Goal: Check status: Check status

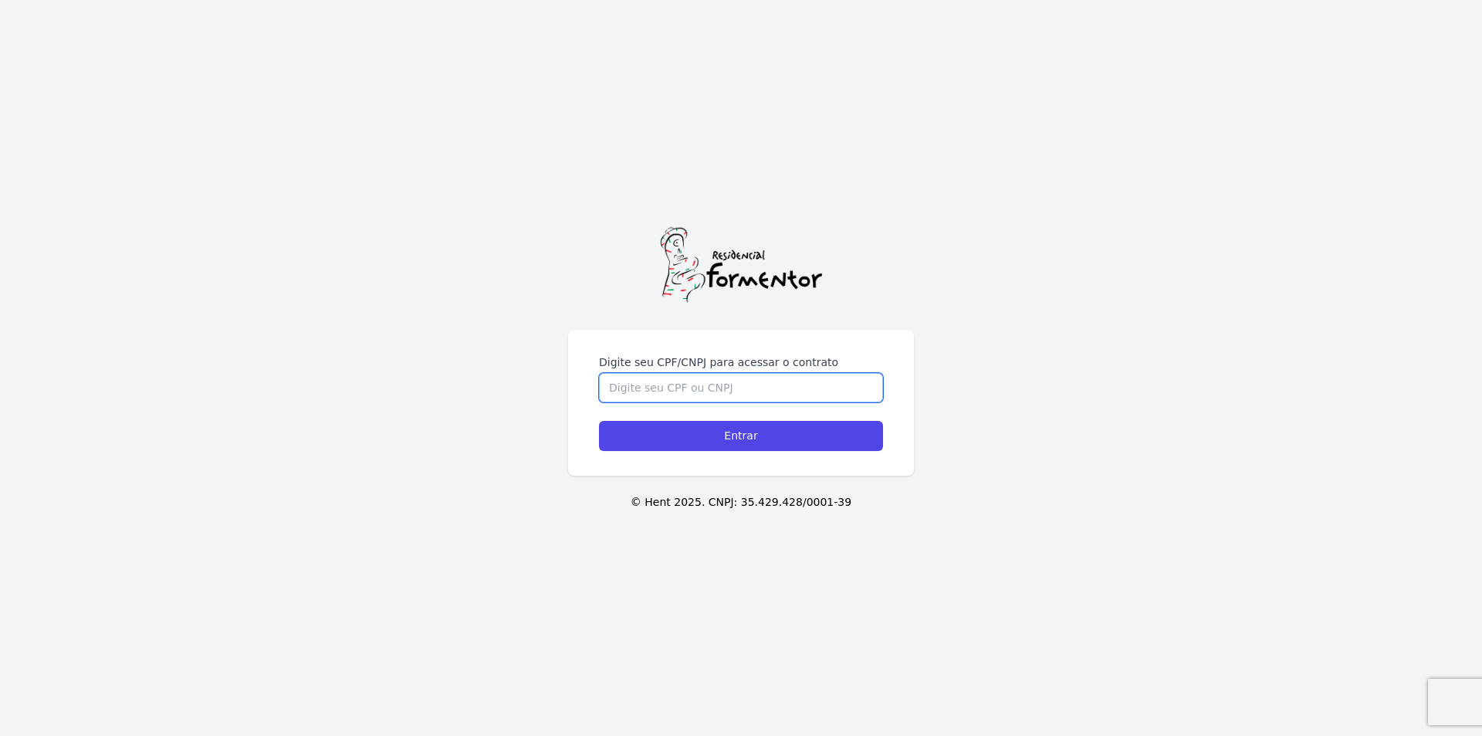
click at [643, 392] on input "Digite seu CPF/CNPJ para acessar o contrato" at bounding box center [741, 387] width 284 height 29
type input "42690251825"
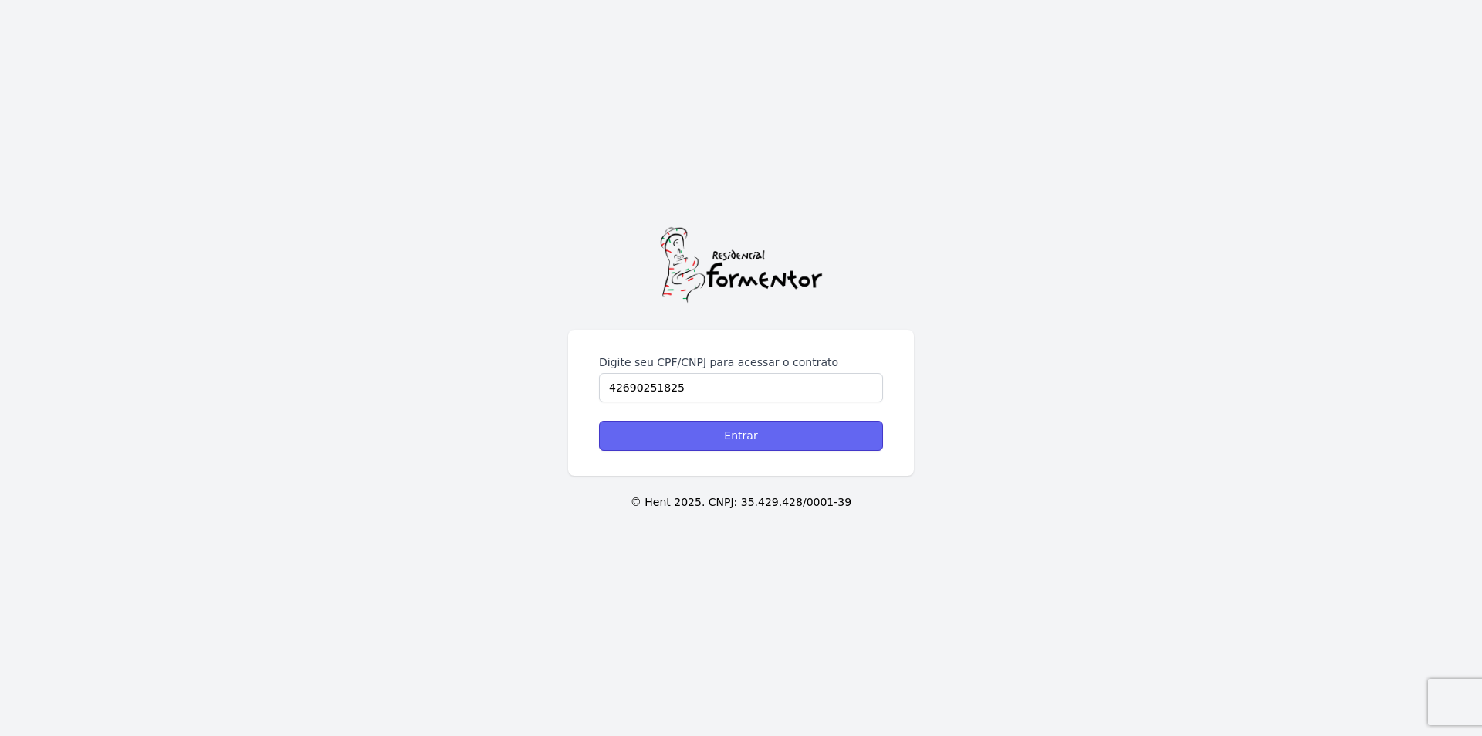
click at [712, 431] on input "Entrar" at bounding box center [741, 436] width 284 height 30
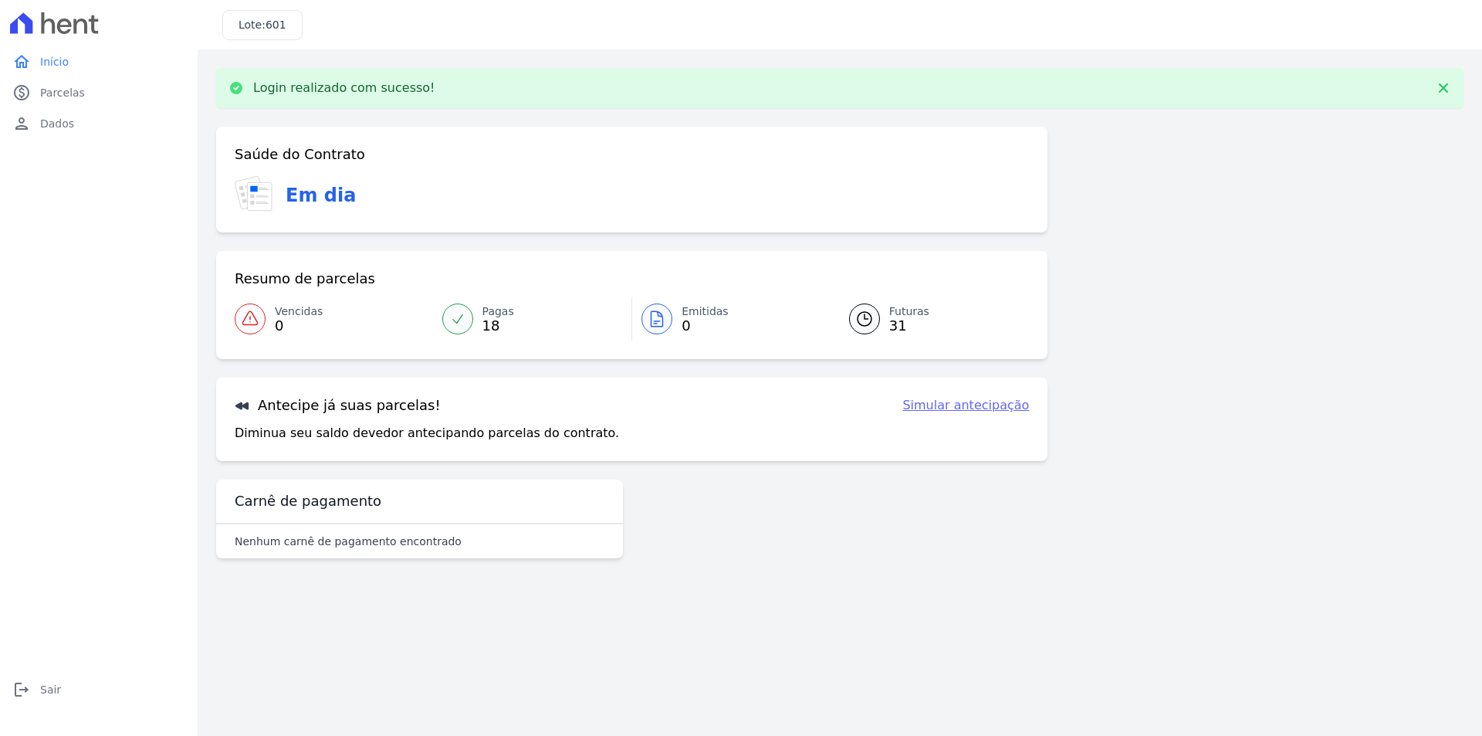
click at [466, 318] on div at bounding box center [457, 318] width 31 height 31
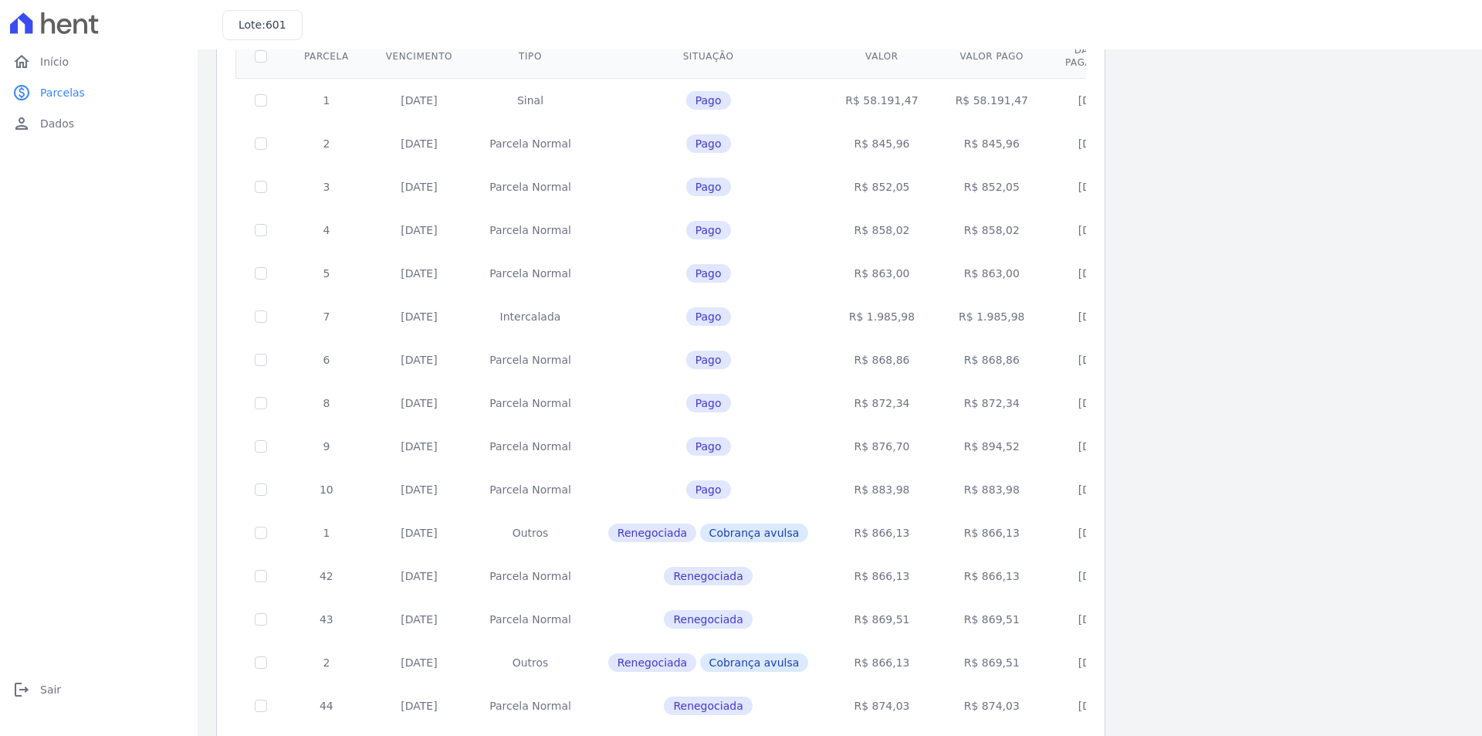
scroll to position [154, 0]
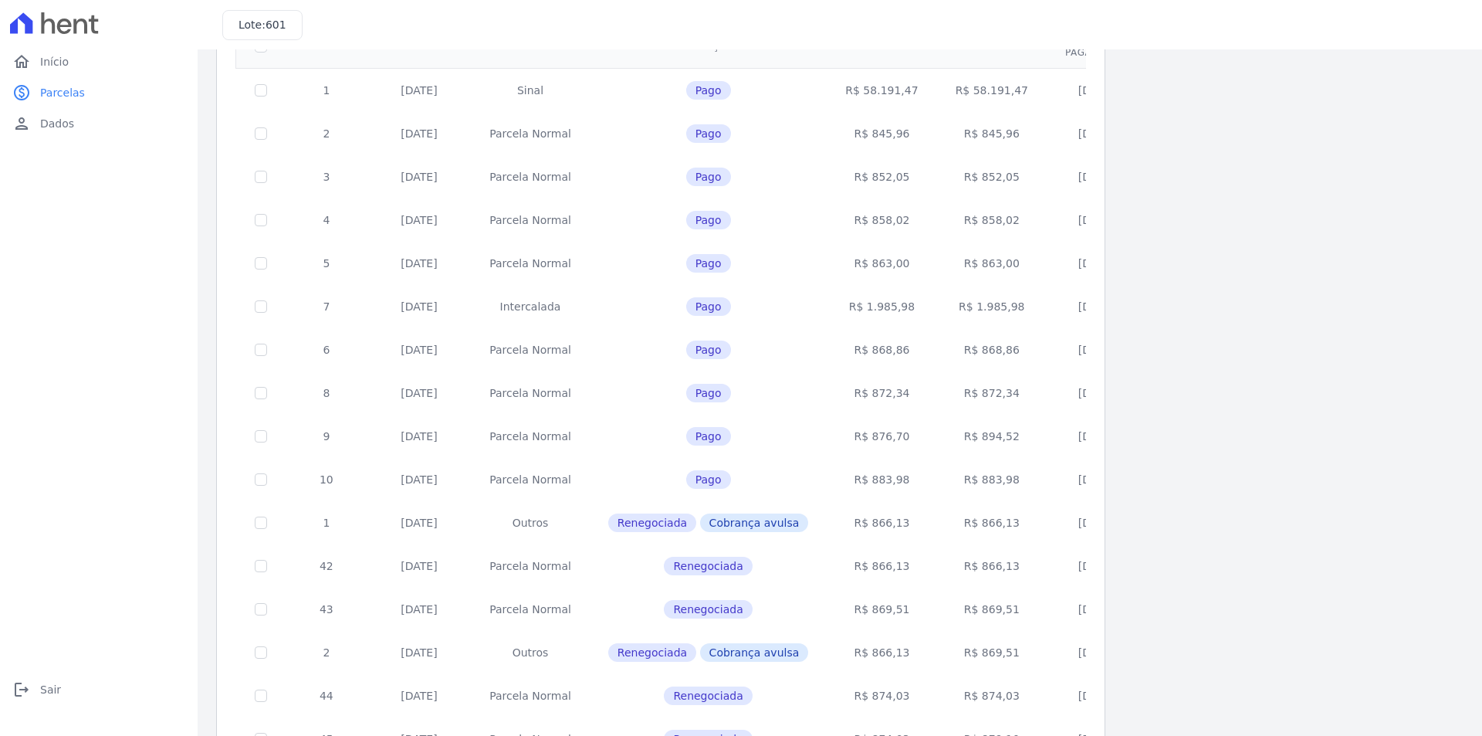
click at [841, 308] on td "R$ 1.985,98" at bounding box center [882, 306] width 110 height 43
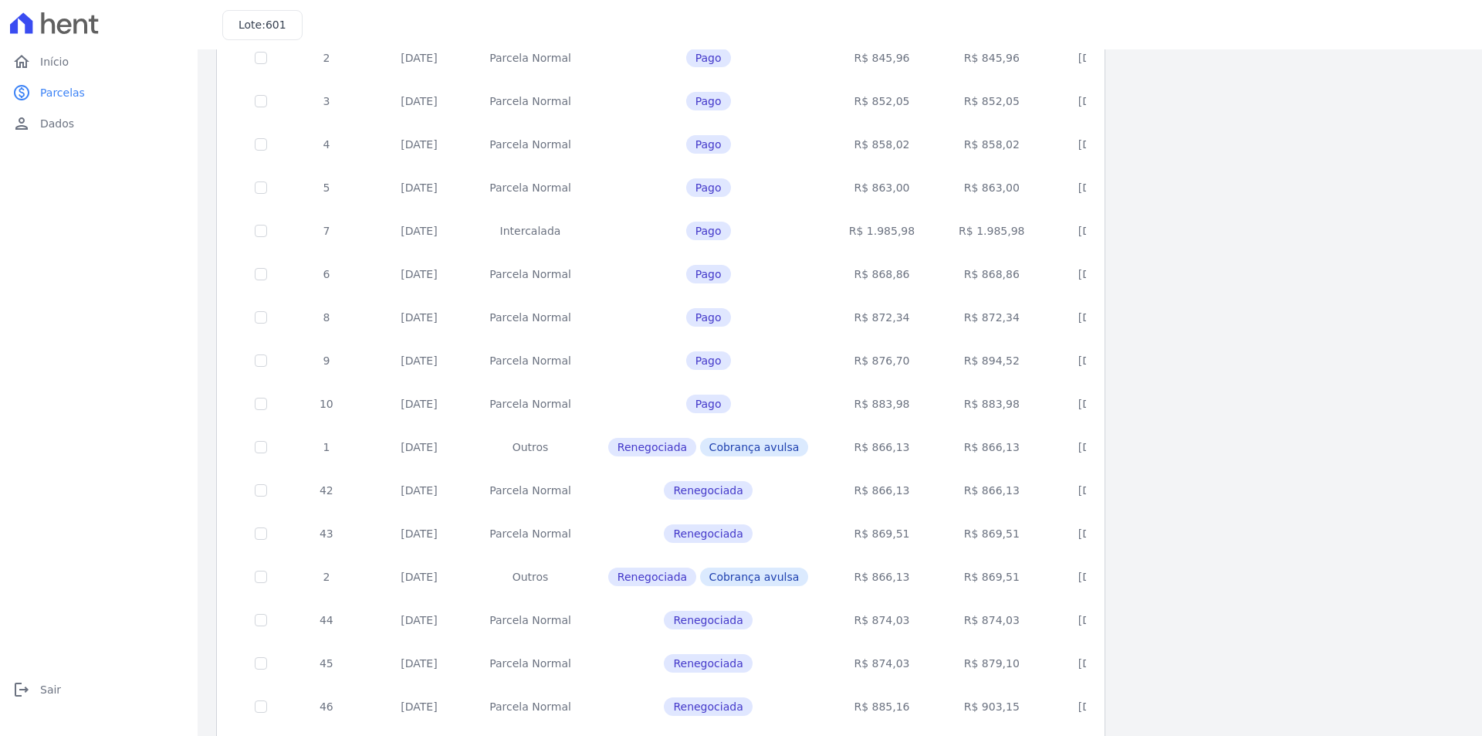
scroll to position [335, 0]
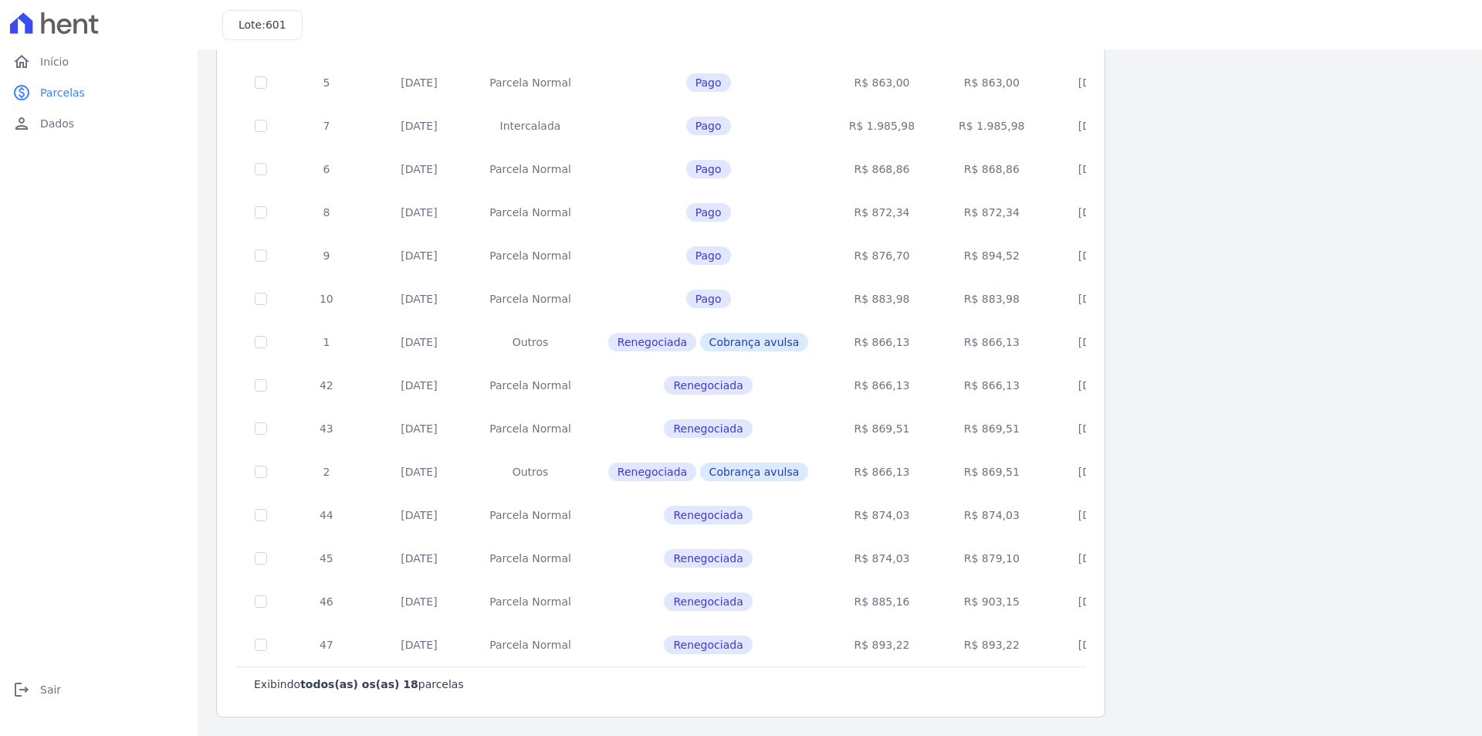
click at [853, 632] on td "R$ 893,22" at bounding box center [882, 644] width 110 height 43
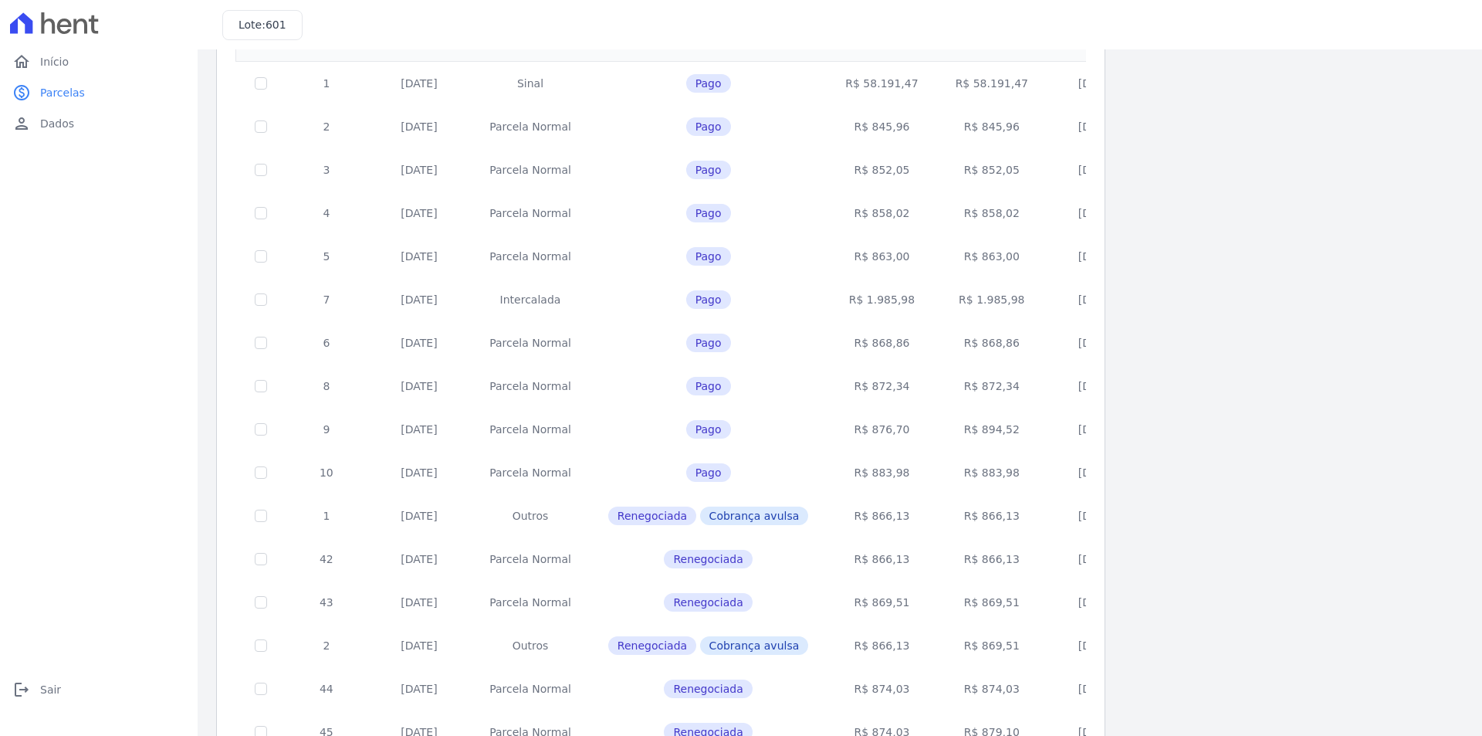
scroll to position [0, 0]
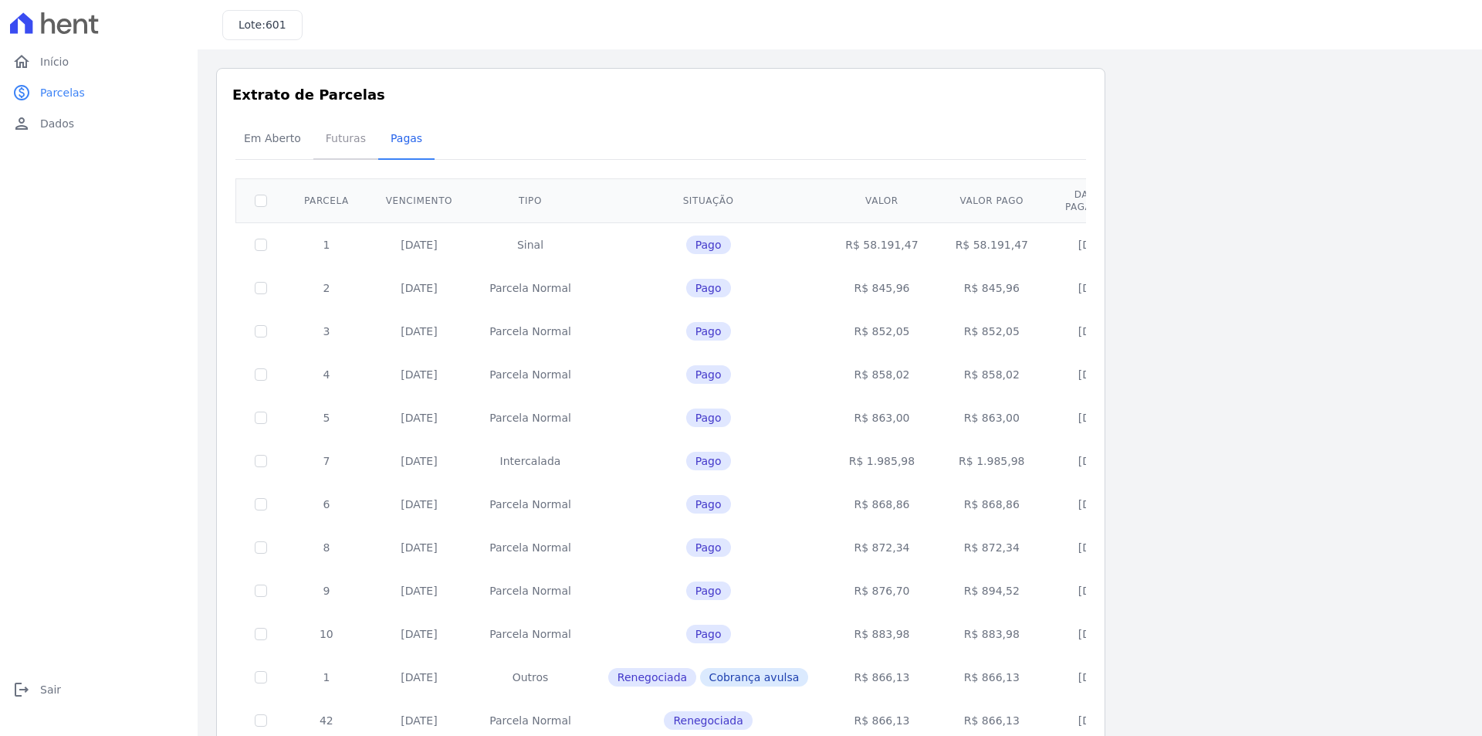
click at [331, 143] on span "Futuras" at bounding box center [346, 138] width 59 height 31
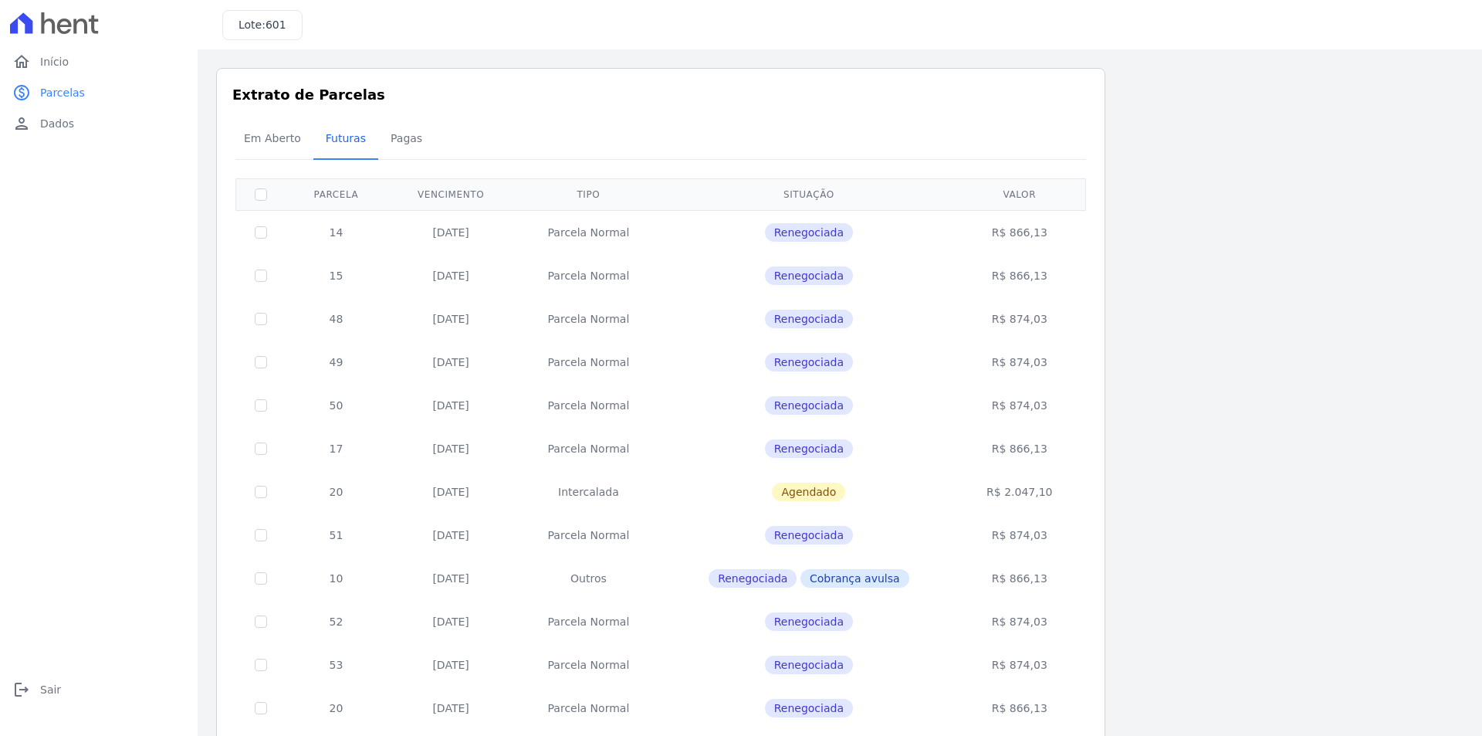
drag, startPoint x: 1006, startPoint y: 495, endPoint x: 1053, endPoint y: 492, distance: 47.2
click at [1053, 492] on td "R$ 2.047,10" at bounding box center [1019, 491] width 127 height 43
click at [1024, 491] on td "R$ 2.047,10" at bounding box center [1019, 491] width 127 height 43
click at [607, 537] on td "Parcela Normal" at bounding box center [588, 534] width 147 height 43
click at [279, 138] on span "Em Aberto" at bounding box center [273, 138] width 76 height 31
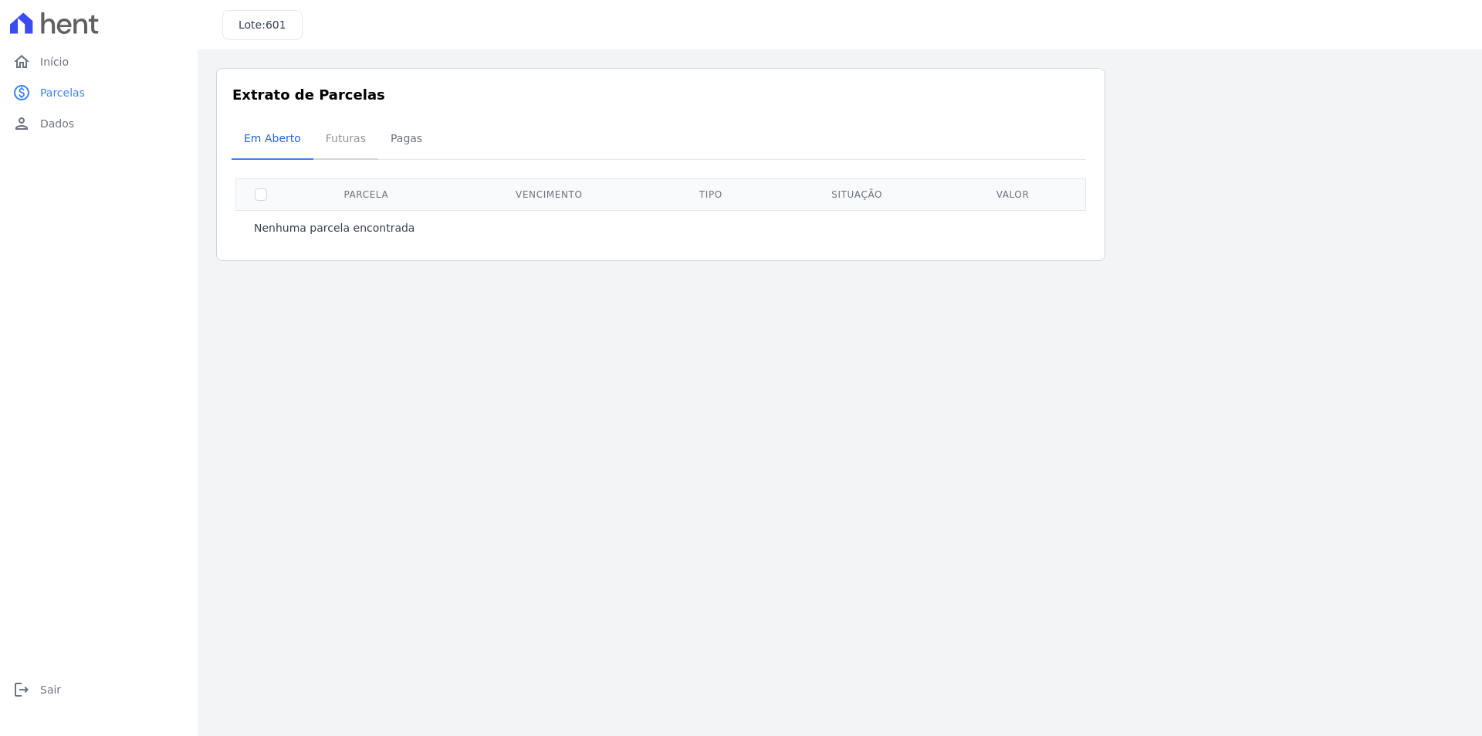
click at [325, 132] on span "Futuras" at bounding box center [346, 138] width 59 height 31
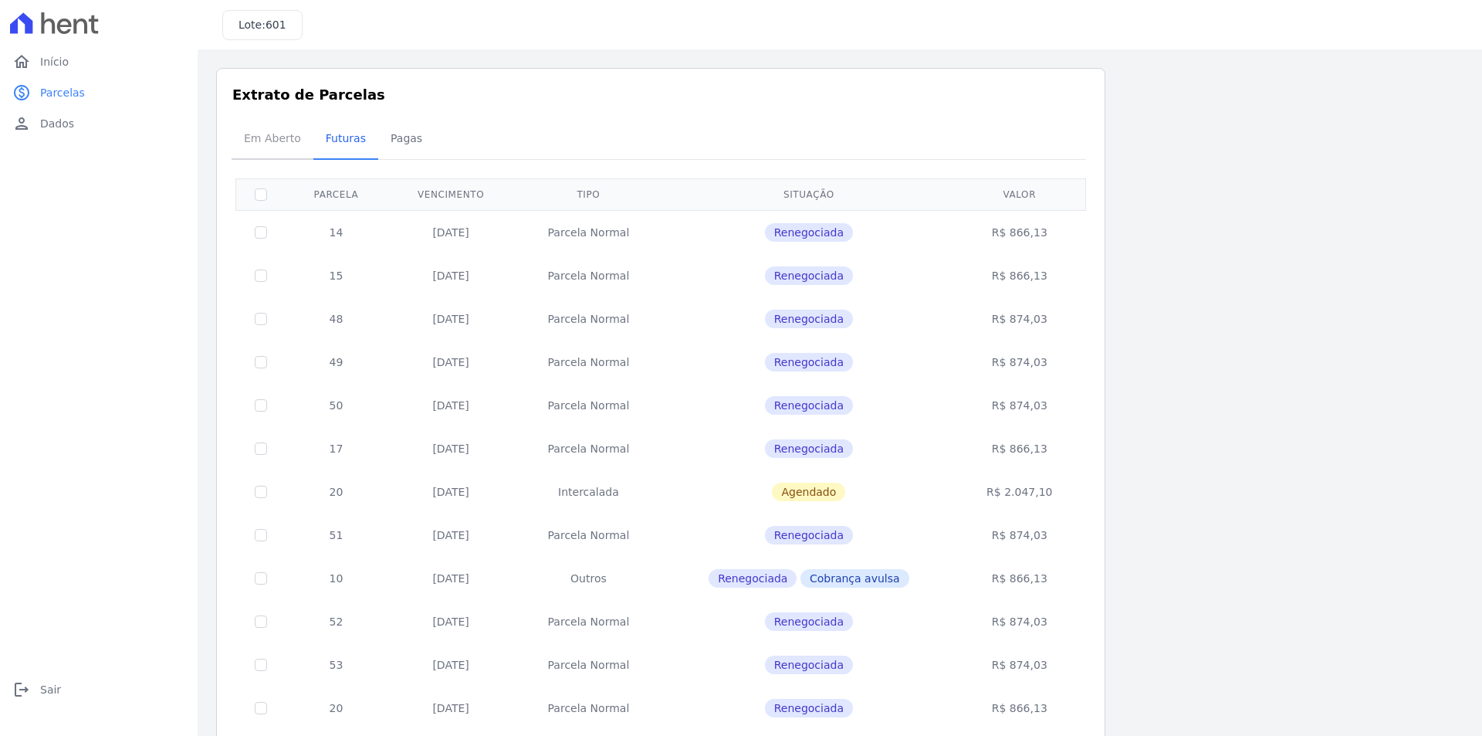
click at [269, 132] on span "Em Aberto" at bounding box center [273, 138] width 76 height 31
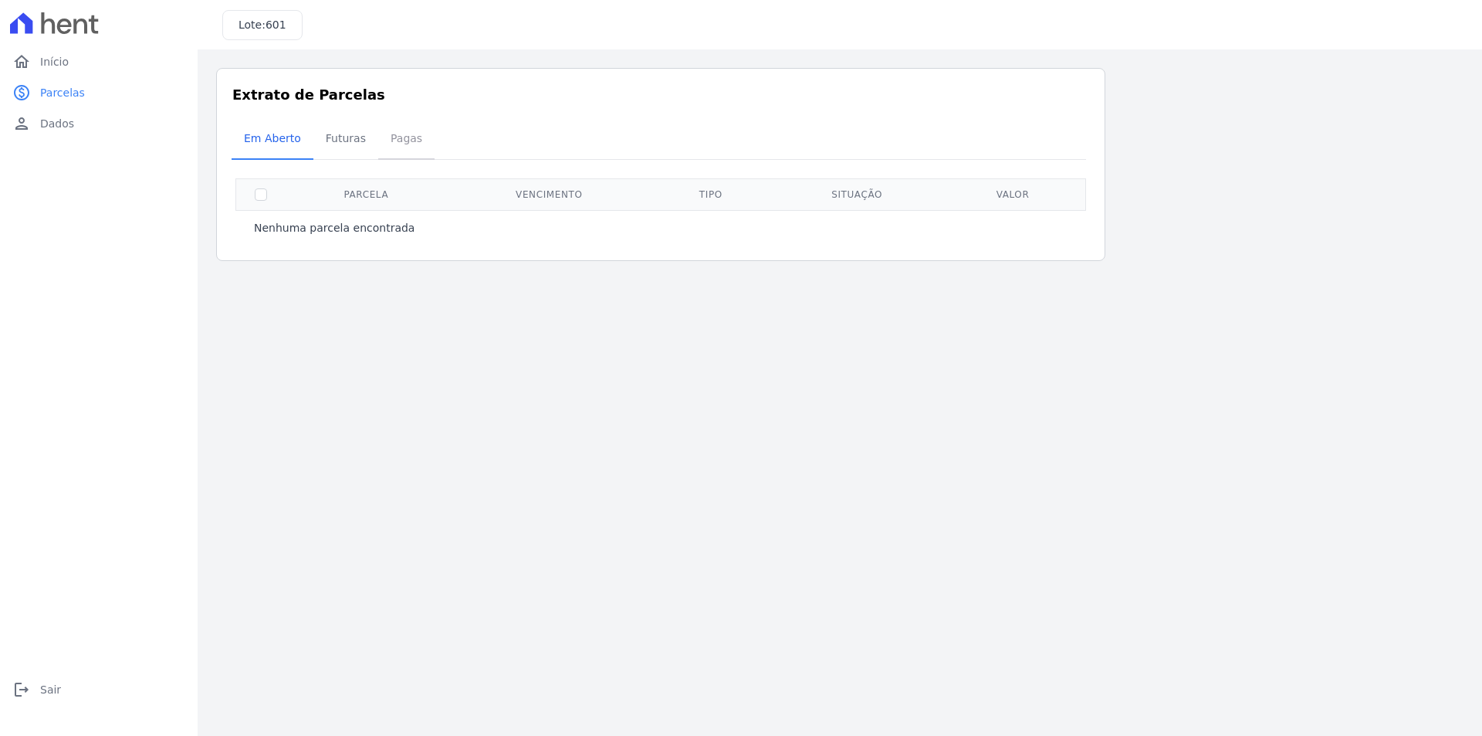
click at [394, 135] on span "Pagas" at bounding box center [406, 138] width 50 height 31
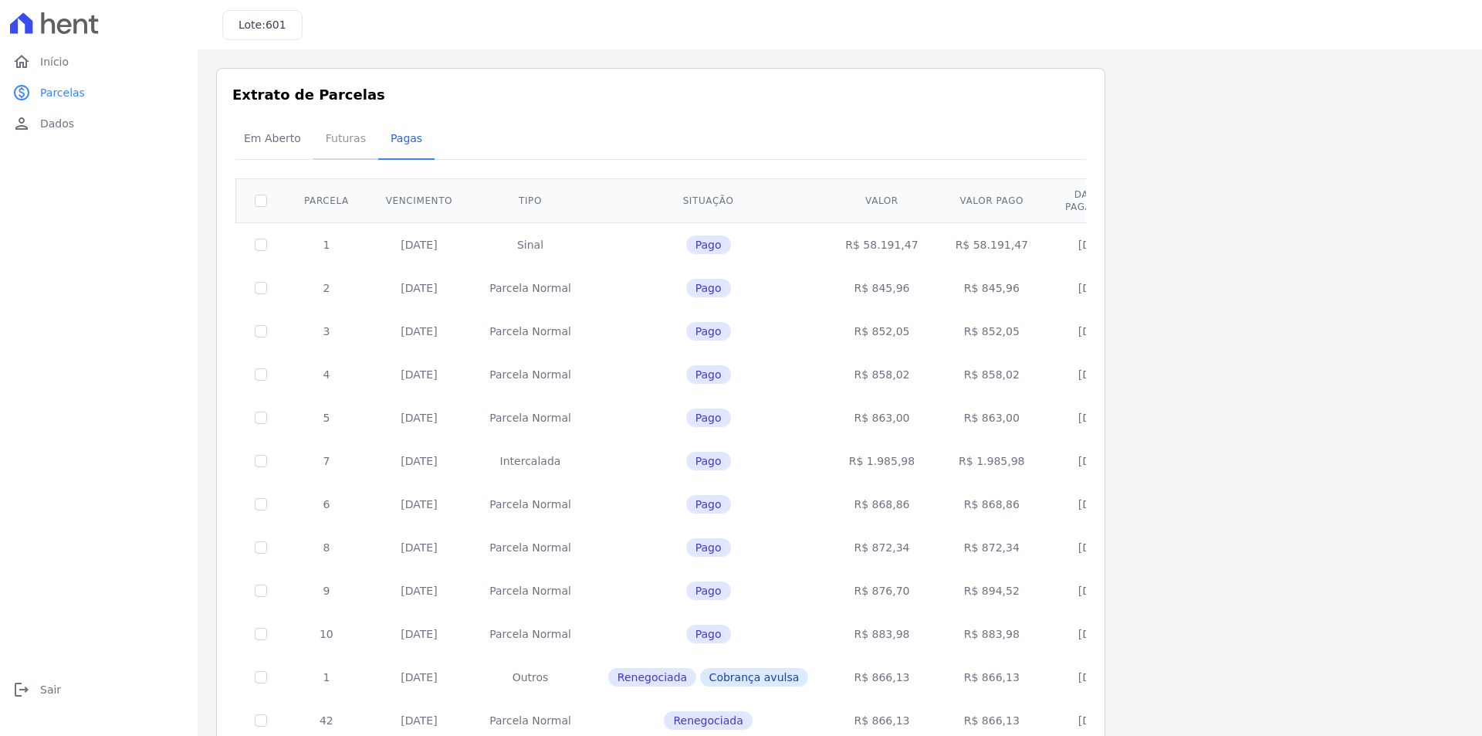
click at [333, 142] on span "Futuras" at bounding box center [346, 138] width 59 height 31
